Goal: Check status: Check status

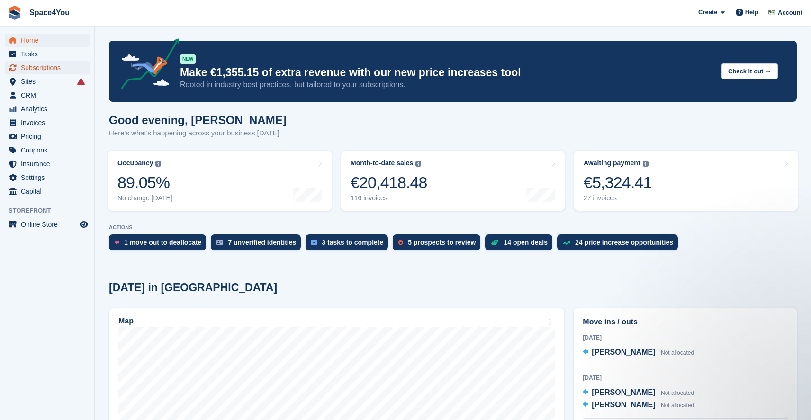
click at [42, 67] on span "Subscriptions" at bounding box center [49, 67] width 57 height 13
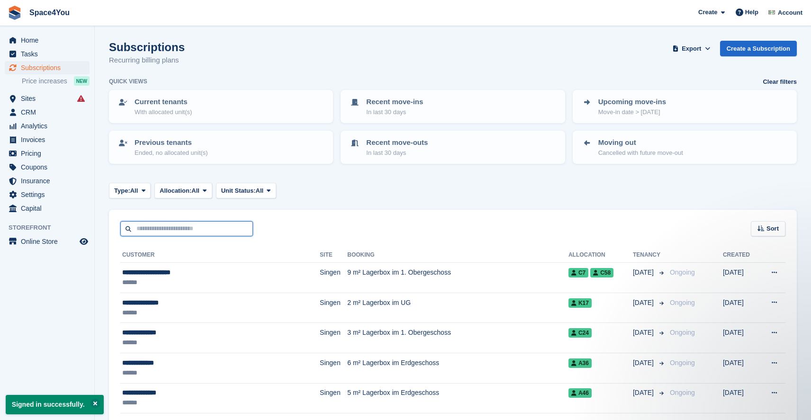
click at [178, 226] on input "text" at bounding box center [186, 229] width 133 height 16
type input "*****"
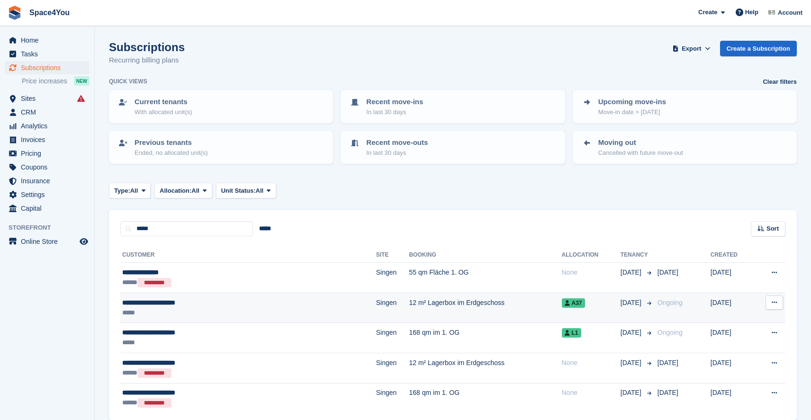
click at [232, 306] on div "**********" at bounding box center [201, 303] width 158 height 10
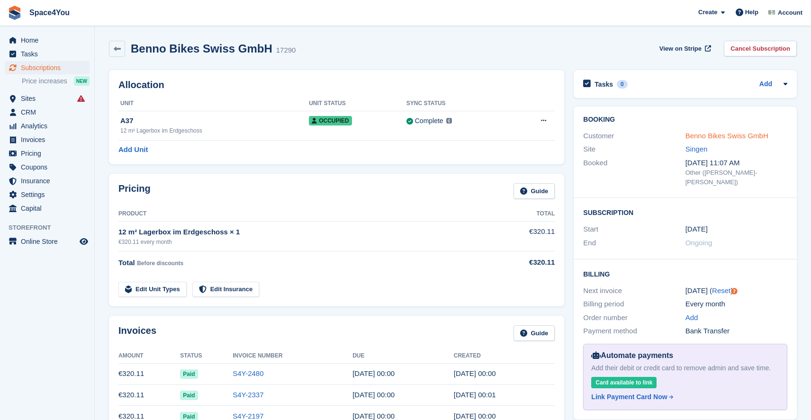
click at [723, 135] on link "Benno Bikes Swiss GmbH" at bounding box center [727, 136] width 83 height 8
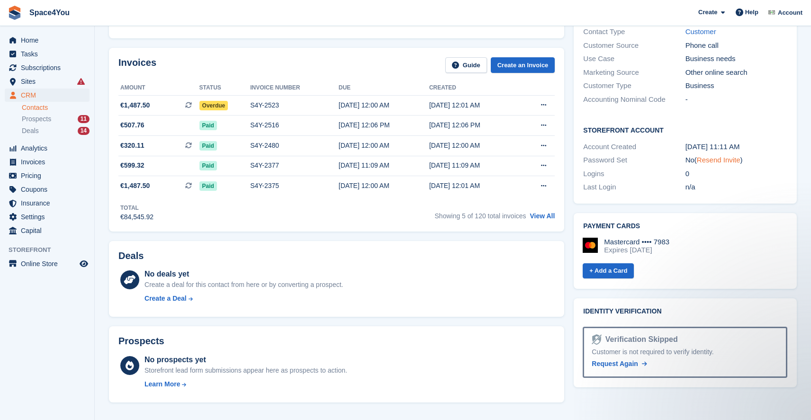
click at [719, 156] on link "Resend Invite" at bounding box center [719, 160] width 44 height 8
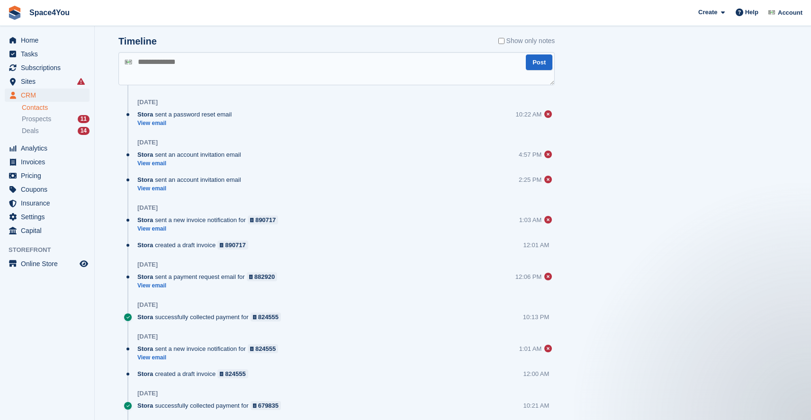
scroll to position [609, 0]
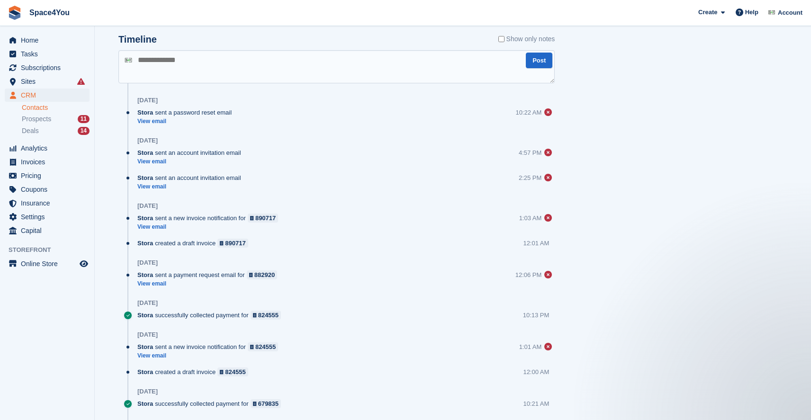
click at [574, 116] on div "Tasks 0 Add No tasks related to Benno Bikes Swiss GmbH Contact Details Email ad…" at bounding box center [685, 365] width 233 height 1816
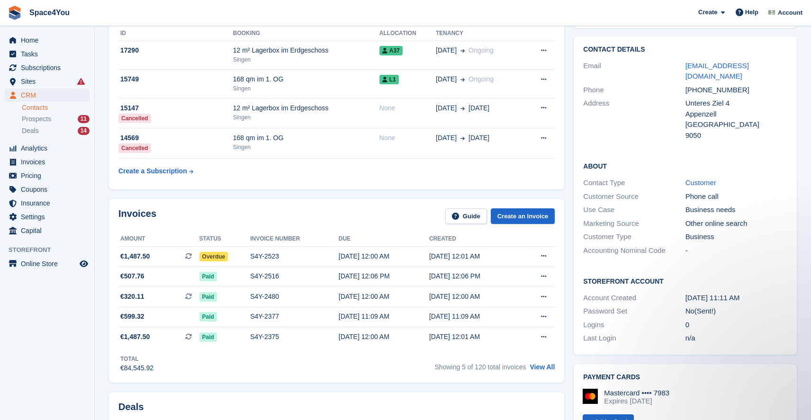
scroll to position [97, 0]
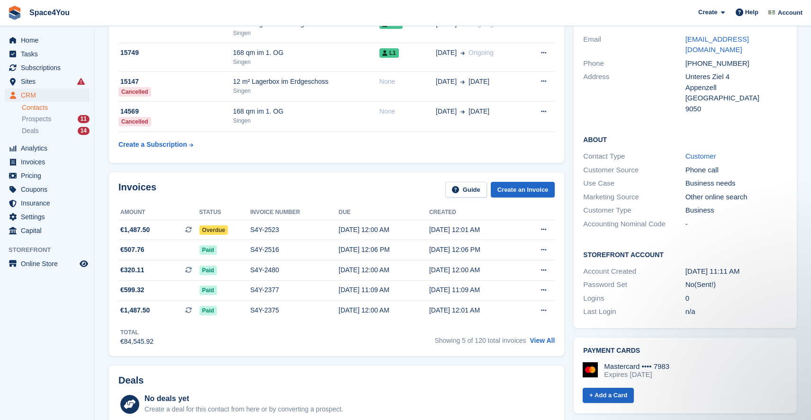
click at [716, 293] on div "0" at bounding box center [737, 298] width 102 height 11
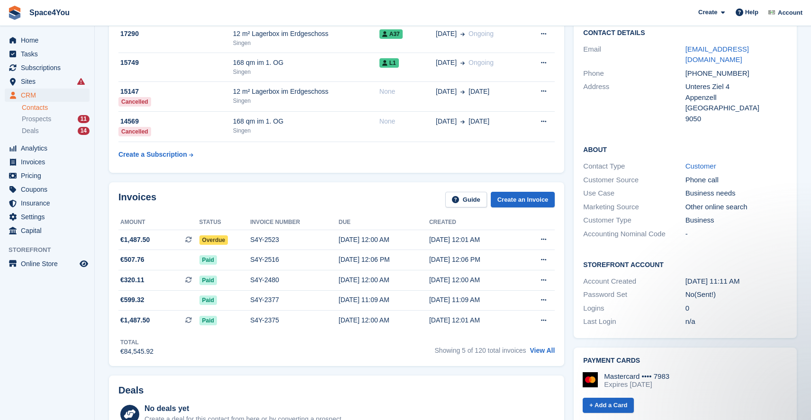
scroll to position [109, 0]
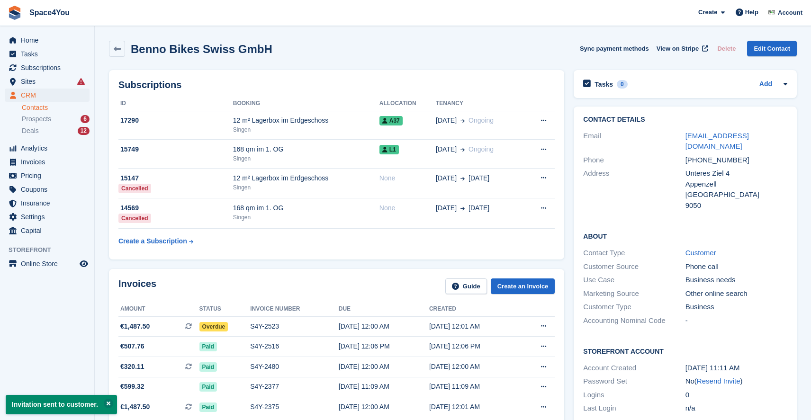
scroll to position [109, 0]
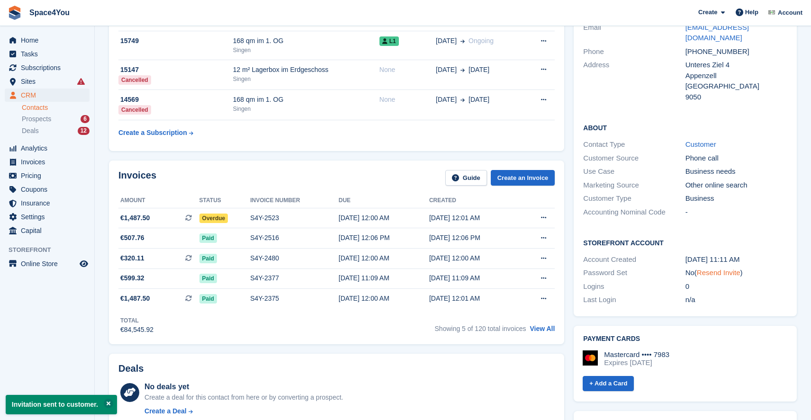
click at [725, 269] on link "Resend Invite" at bounding box center [719, 273] width 44 height 8
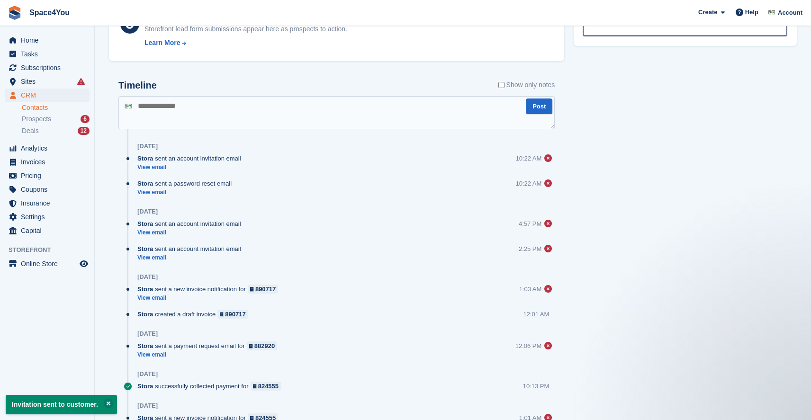
scroll to position [561, 0]
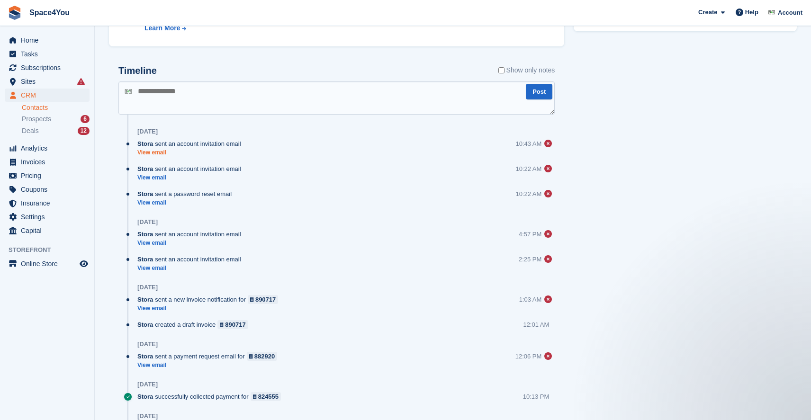
click at [160, 154] on link "View email" at bounding box center [191, 153] width 109 height 8
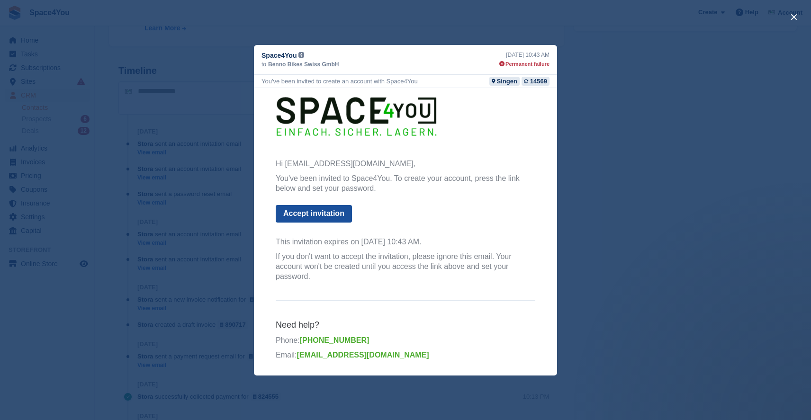
click at [312, 213] on link "Accept invitation" at bounding box center [314, 214] width 76 height 18
click at [286, 211] on link "Accept invitation" at bounding box center [314, 214] width 76 height 18
click at [308, 210] on link "Accept invitation" at bounding box center [314, 214] width 76 height 18
click at [793, 15] on button "close" at bounding box center [794, 16] width 15 height 15
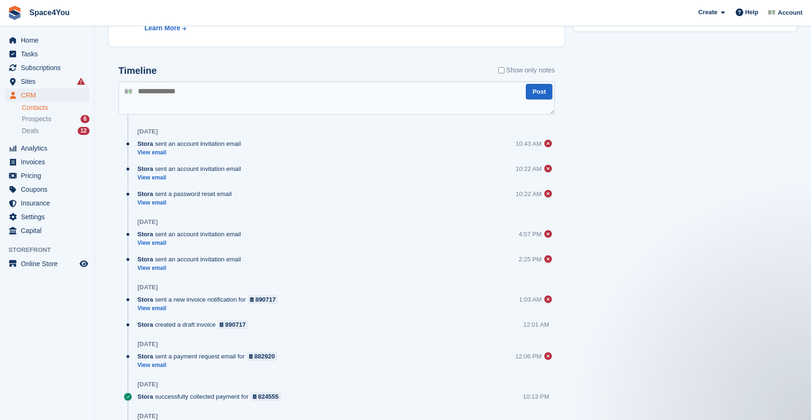
click at [751, 195] on div "Tasks 0 Add No tasks related to Benno Bikes Swiss GmbH Contact Details Email ad…" at bounding box center [685, 421] width 233 height 1866
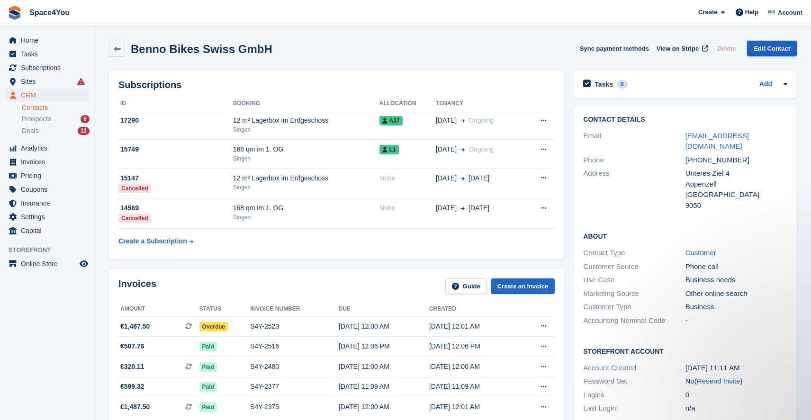
click at [778, 50] on link "Edit Contact" at bounding box center [772, 49] width 50 height 16
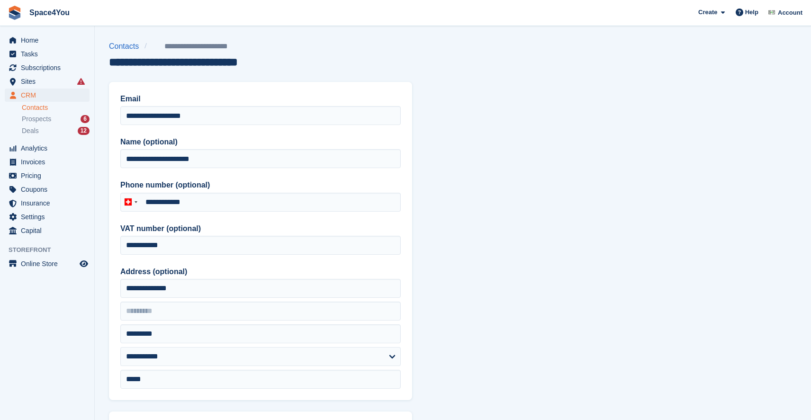
type input "**********"
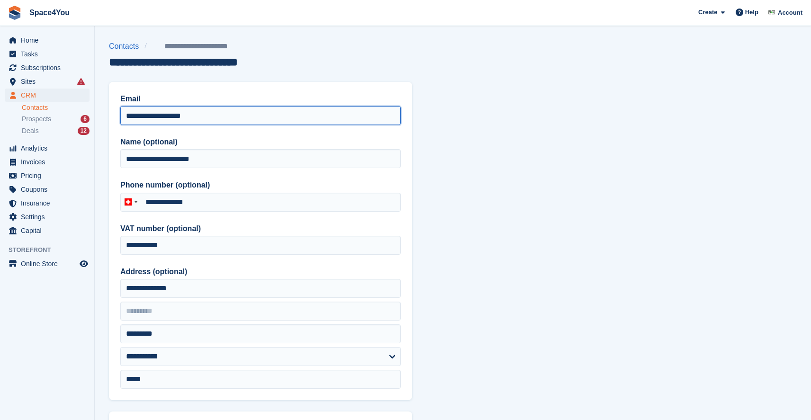
drag, startPoint x: 227, startPoint y: 115, endPoint x: 75, endPoint y: 108, distance: 152.7
click at [75, 108] on div "Home Tasks Subscriptions Subscriptions Subscriptions Price increases NEW Price …" at bounding box center [405, 403] width 811 height 807
paste input "*****"
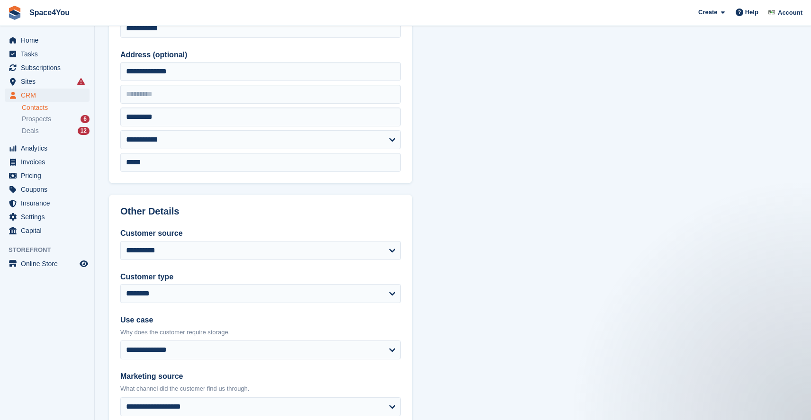
scroll to position [387, 0]
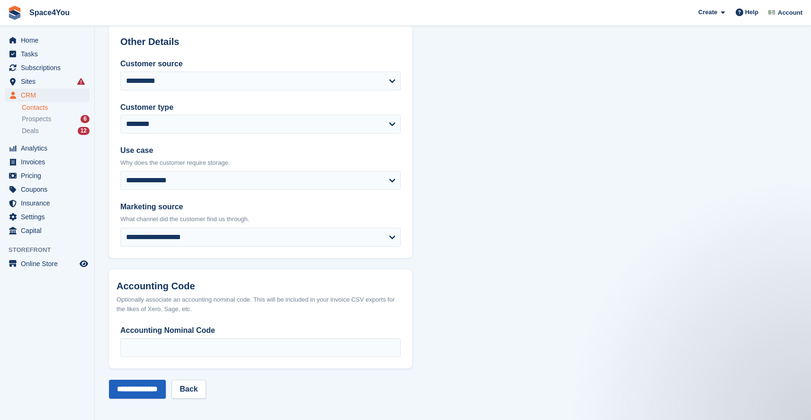
type input "**********"
click at [145, 394] on input "**********" at bounding box center [137, 389] width 57 height 19
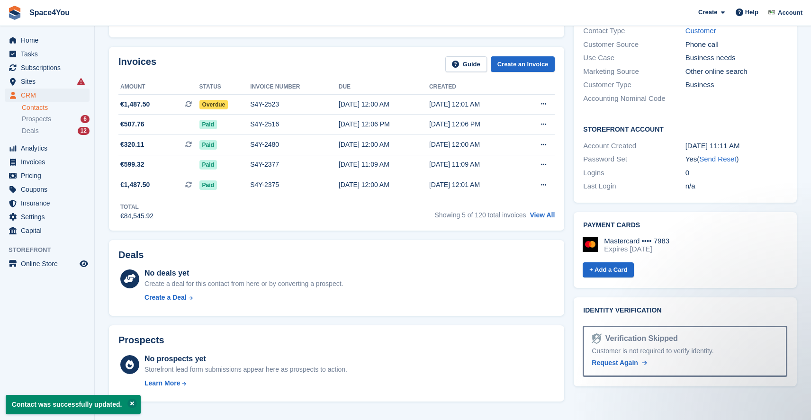
scroll to position [213, 0]
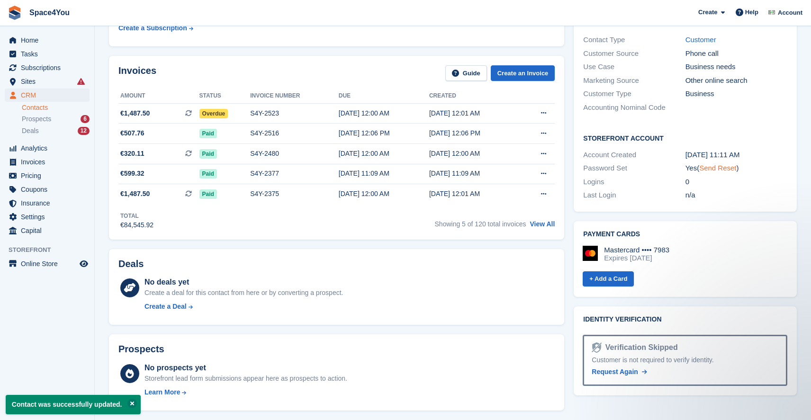
click at [718, 164] on link "Send Reset" at bounding box center [717, 168] width 37 height 8
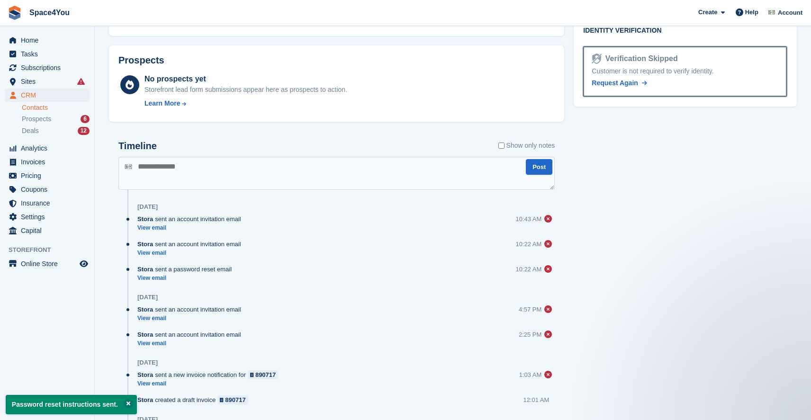
scroll to position [514, 0]
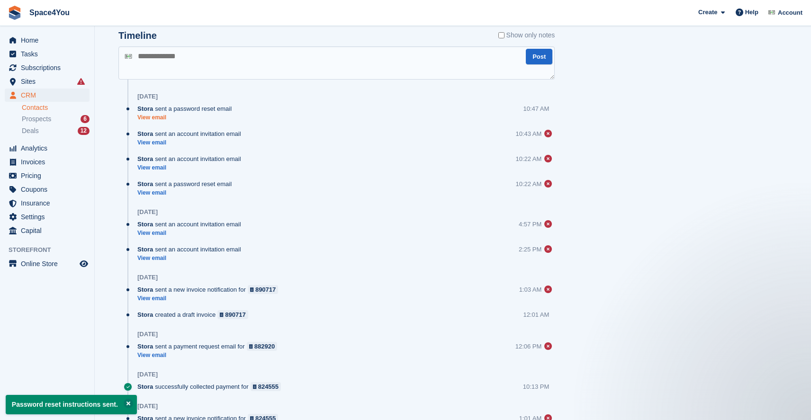
click at [155, 116] on link "View email" at bounding box center [186, 118] width 99 height 8
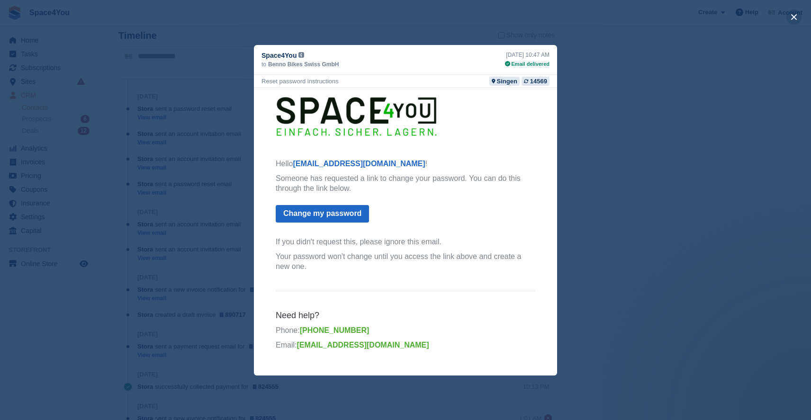
click at [797, 18] on button "close" at bounding box center [794, 16] width 15 height 15
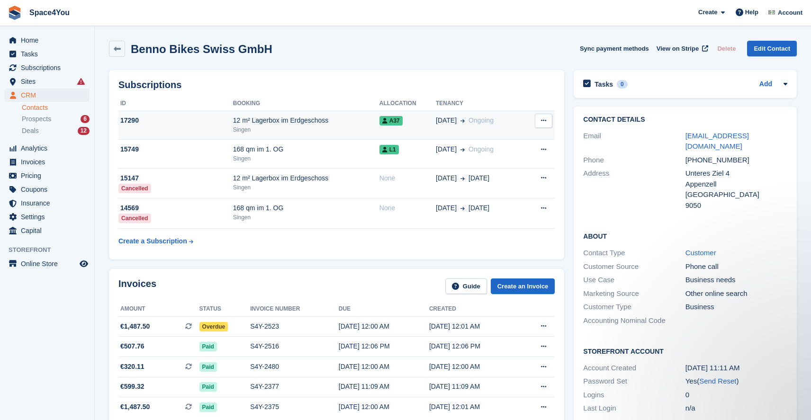
click at [241, 125] on div "12 m² Lagerbox im Erdgeschoss" at bounding box center [306, 121] width 146 height 10
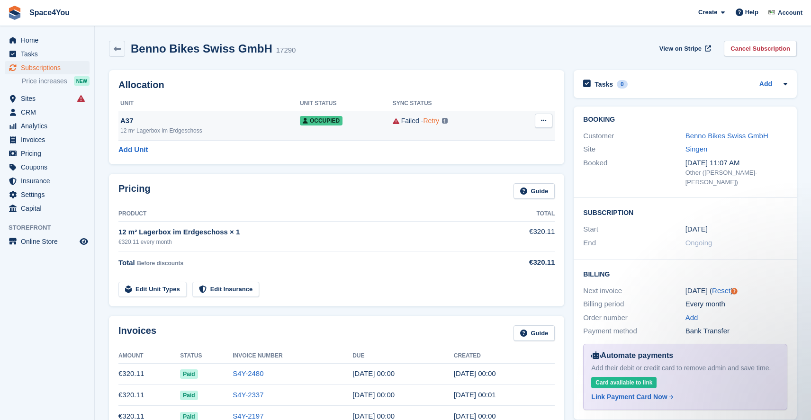
click at [433, 122] on link "Retry" at bounding box center [431, 121] width 16 height 8
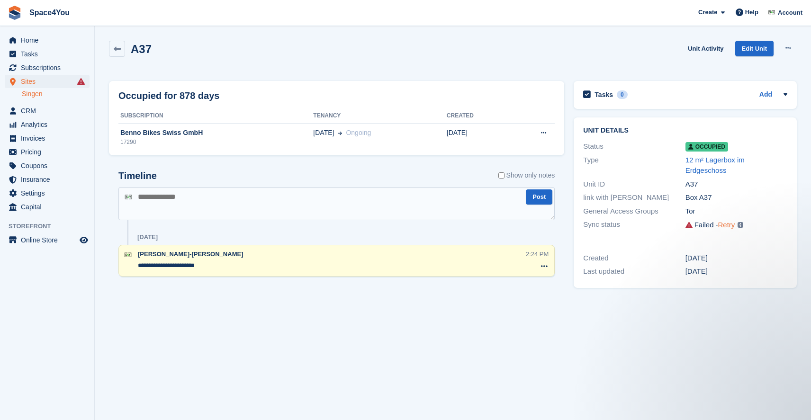
click at [733, 225] on link "Retry" at bounding box center [726, 225] width 17 height 8
click at [118, 50] on icon at bounding box center [117, 48] width 7 height 7
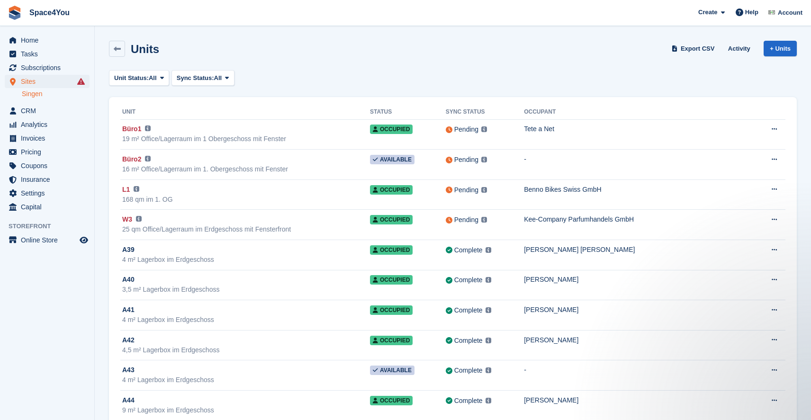
click at [45, 33] on div "Home Tasks Subscriptions Subscriptions Subscriptions Price increases NEW Price …" at bounding box center [47, 122] width 94 height 184
click at [42, 43] on span "Home" at bounding box center [49, 40] width 57 height 13
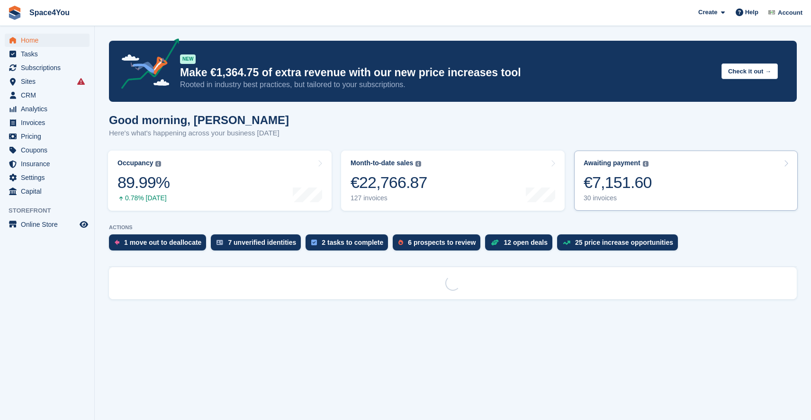
click at [680, 172] on link "Awaiting payment The total outstanding balance on all open invoices. €7,151.60 …" at bounding box center [686, 181] width 224 height 60
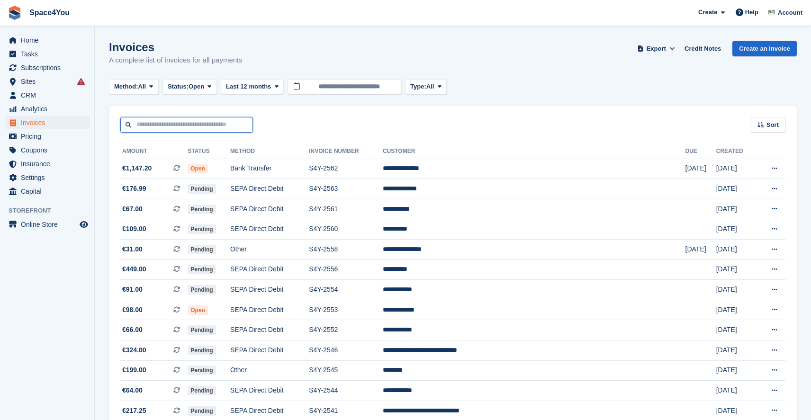
click at [185, 121] on input "text" at bounding box center [186, 125] width 133 height 16
type input "***"
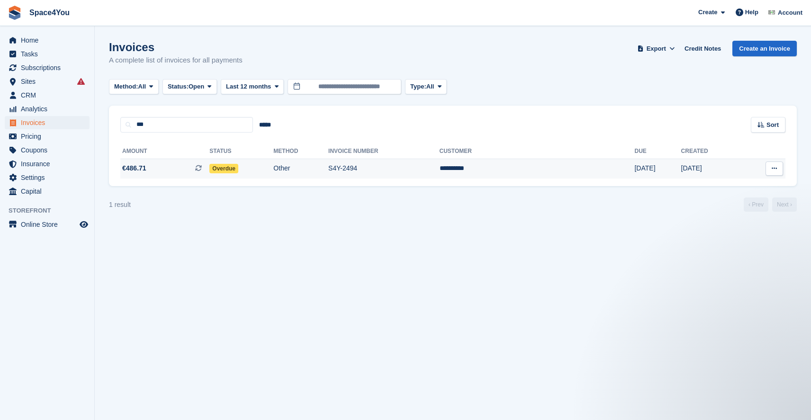
click at [189, 170] on span "€486.71 This is a recurring subscription invoice." at bounding box center [164, 168] width 89 height 10
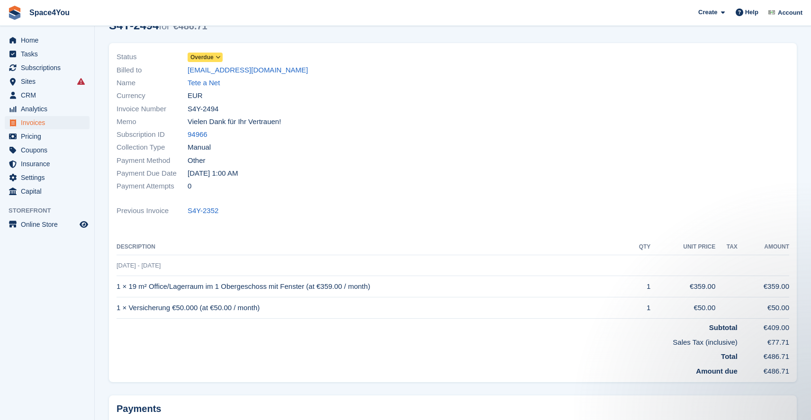
click at [213, 58] on span "Overdue" at bounding box center [201, 57] width 23 height 9
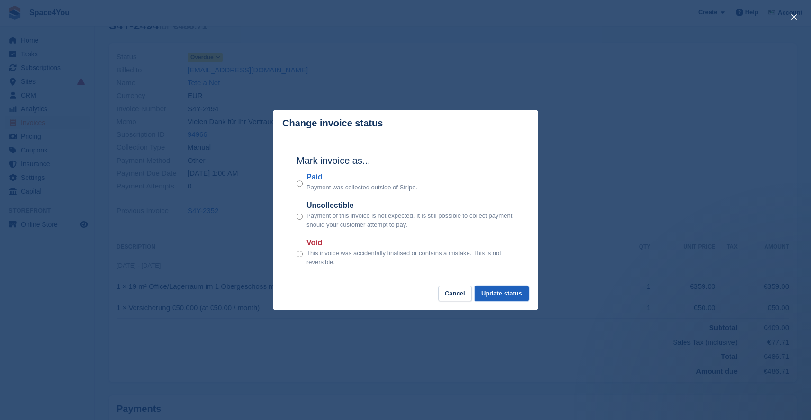
click at [495, 293] on button "Update status" at bounding box center [502, 294] width 54 height 16
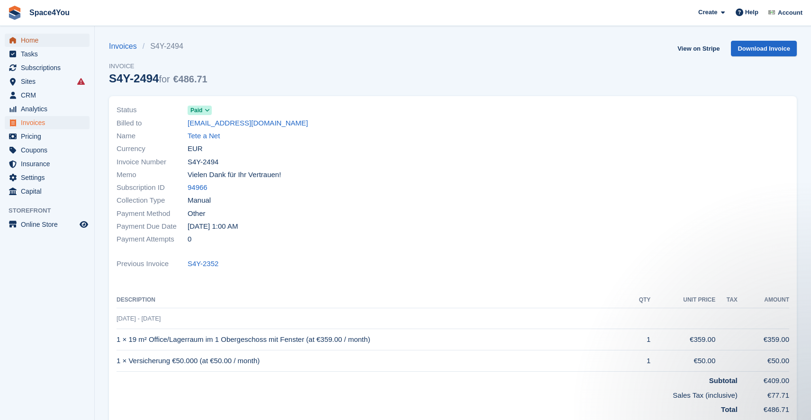
click at [34, 42] on span "Home" at bounding box center [49, 40] width 57 height 13
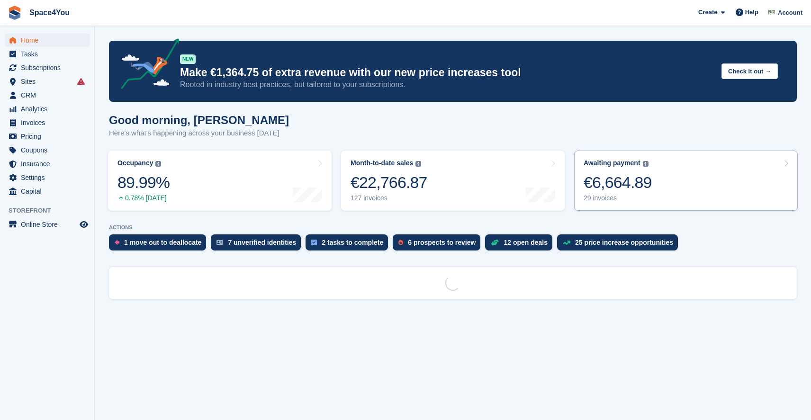
click at [663, 176] on link "Awaiting payment The total outstanding balance on all open invoices. €6,664.89 …" at bounding box center [686, 181] width 224 height 60
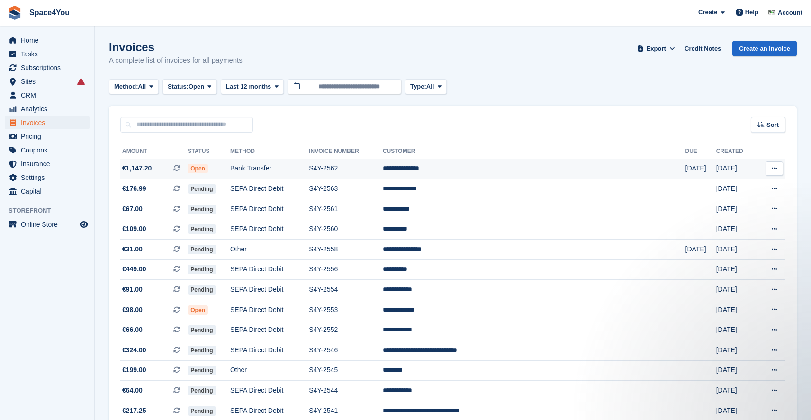
click at [287, 168] on td "Bank Transfer" at bounding box center [269, 169] width 79 height 20
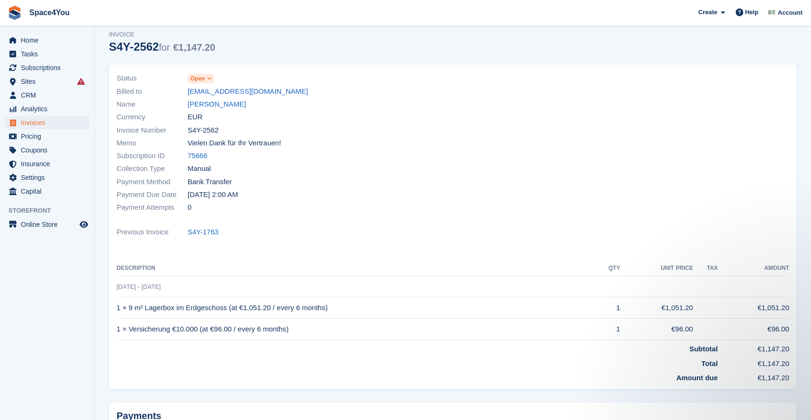
click at [210, 79] on icon at bounding box center [209, 79] width 5 height 6
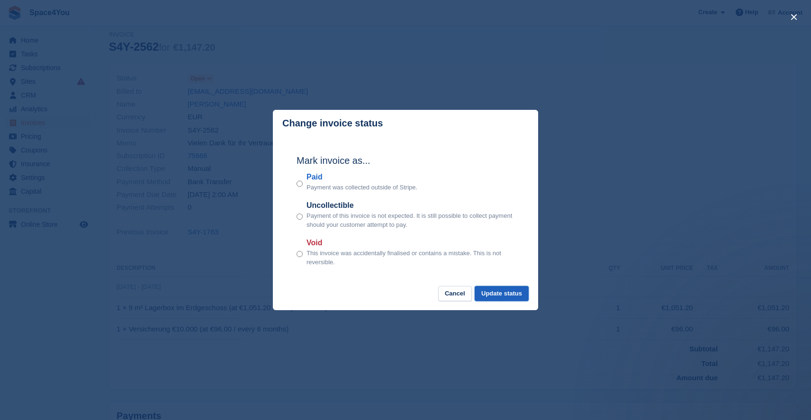
click at [507, 294] on button "Update status" at bounding box center [502, 294] width 54 height 16
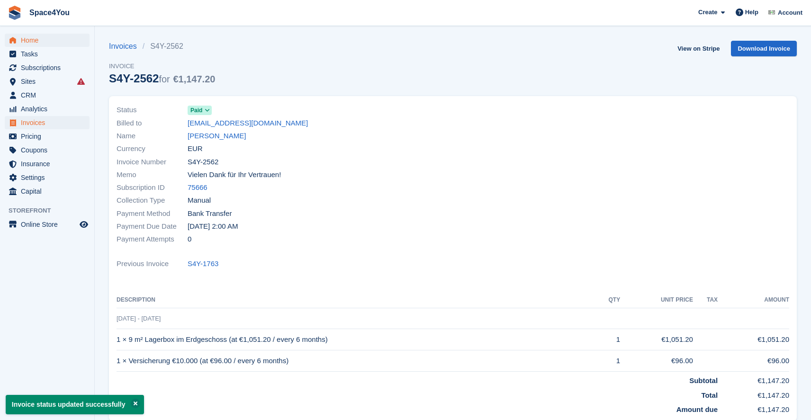
click at [35, 44] on span "Home" at bounding box center [49, 40] width 57 height 13
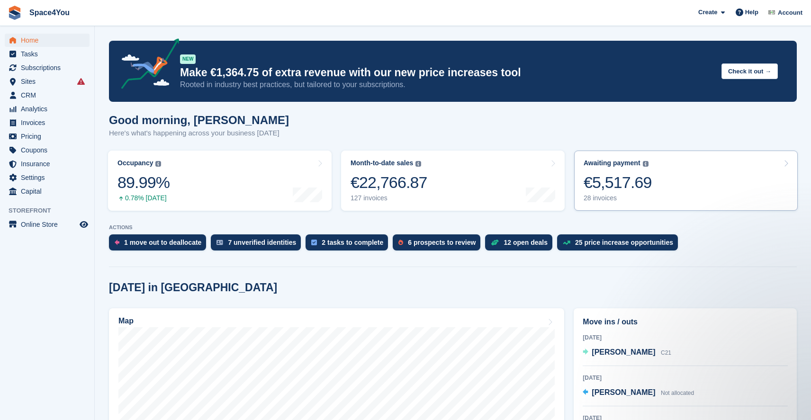
click at [614, 183] on div "€5,517.69" at bounding box center [618, 182] width 68 height 19
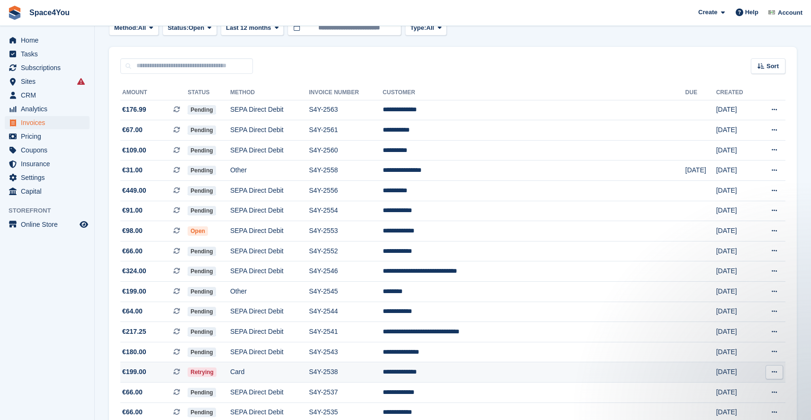
scroll to position [58, 0]
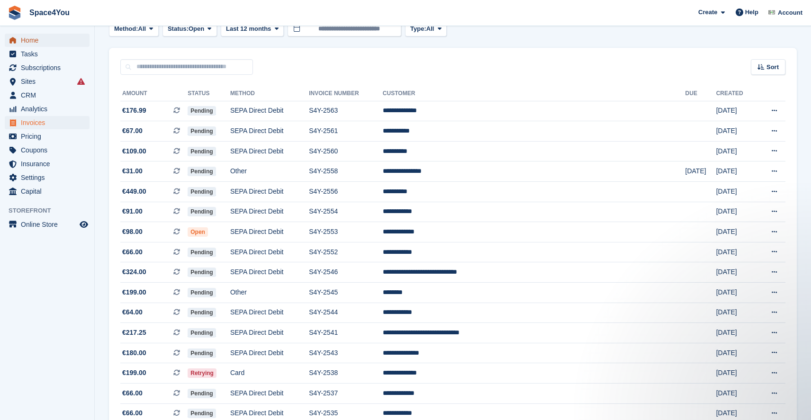
click at [29, 36] on span "Home" at bounding box center [49, 40] width 57 height 13
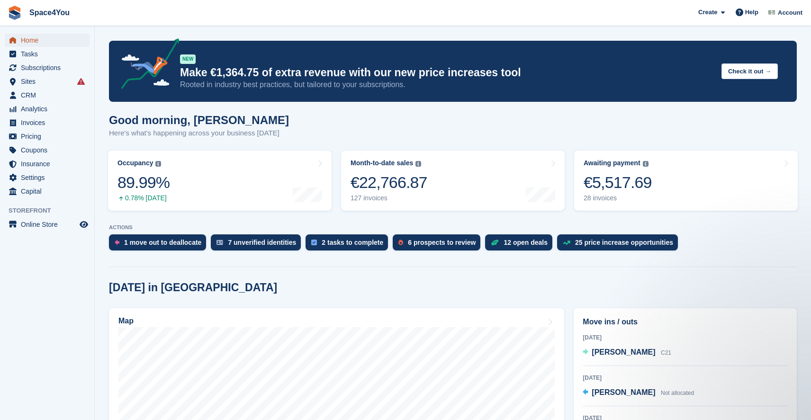
click at [36, 43] on span "Home" at bounding box center [49, 40] width 57 height 13
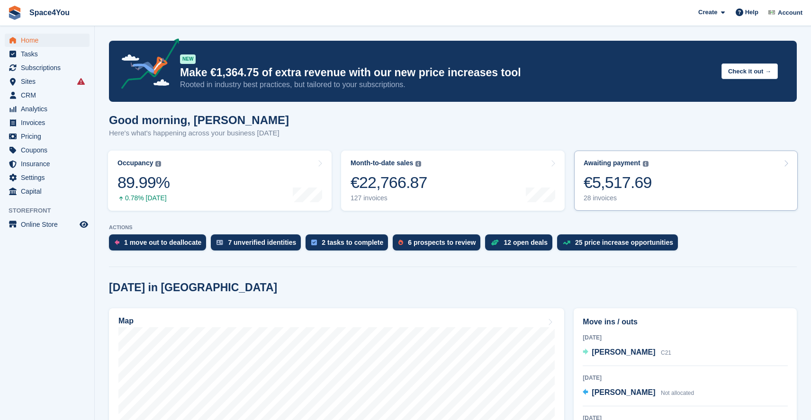
click at [653, 180] on link "Awaiting payment The total outstanding balance on all open invoices. €5,517.69 …" at bounding box center [686, 181] width 224 height 60
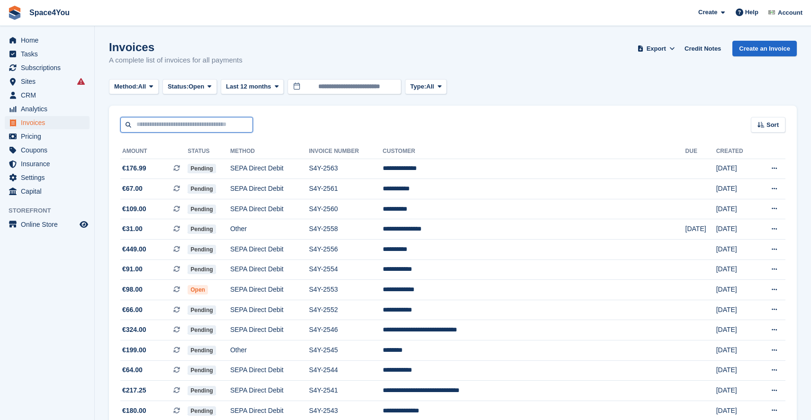
click at [196, 126] on input "text" at bounding box center [186, 125] width 133 height 16
type input "*****"
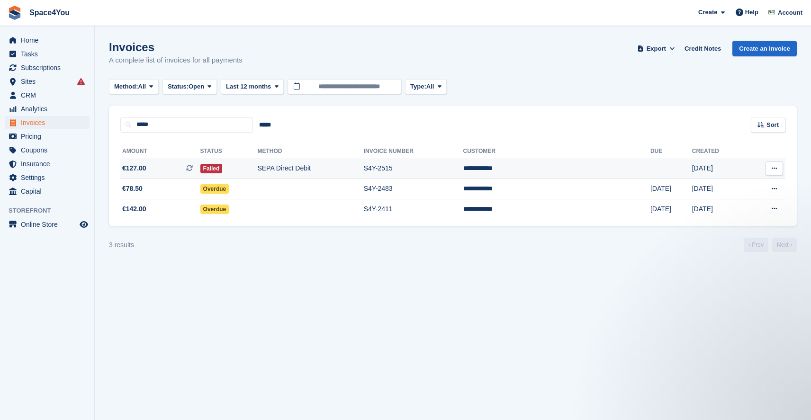
click at [360, 168] on td "SEPA Direct Debit" at bounding box center [310, 169] width 106 height 20
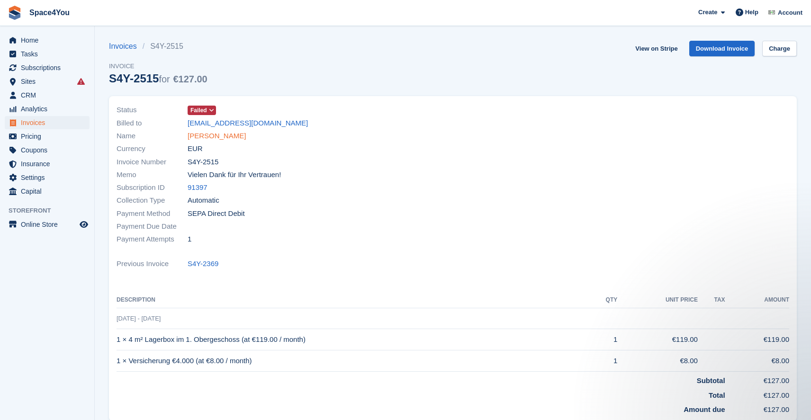
click at [218, 135] on link "Celina Mager" at bounding box center [217, 136] width 58 height 11
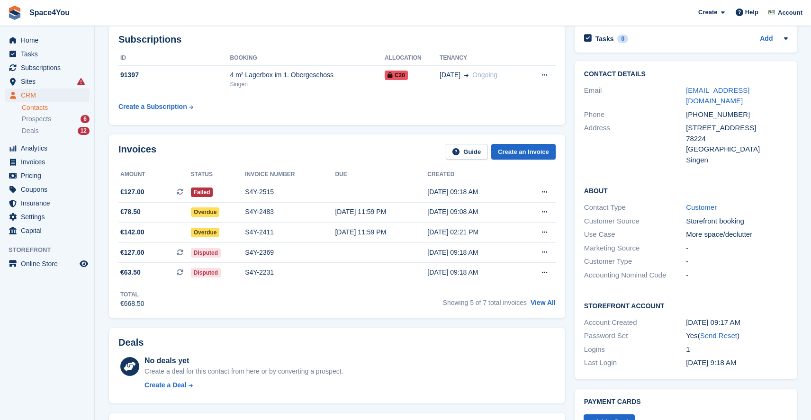
scroll to position [59, 0]
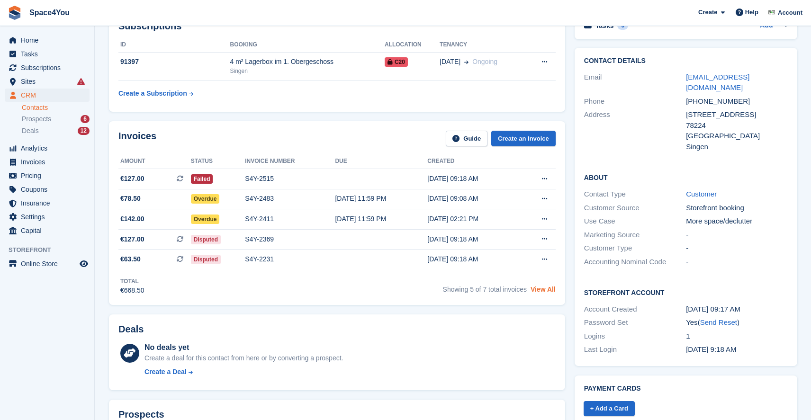
click at [543, 289] on link "View All" at bounding box center [543, 290] width 25 height 8
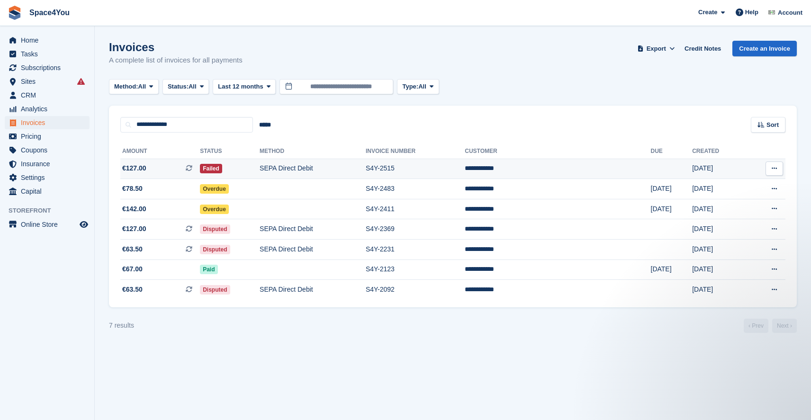
click at [351, 166] on td "SEPA Direct Debit" at bounding box center [313, 169] width 106 height 20
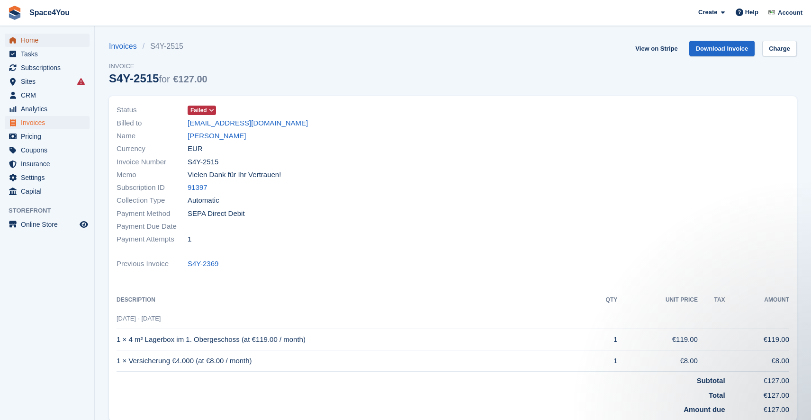
click at [39, 41] on span "Home" at bounding box center [49, 40] width 57 height 13
